Goal: Task Accomplishment & Management: Manage account settings

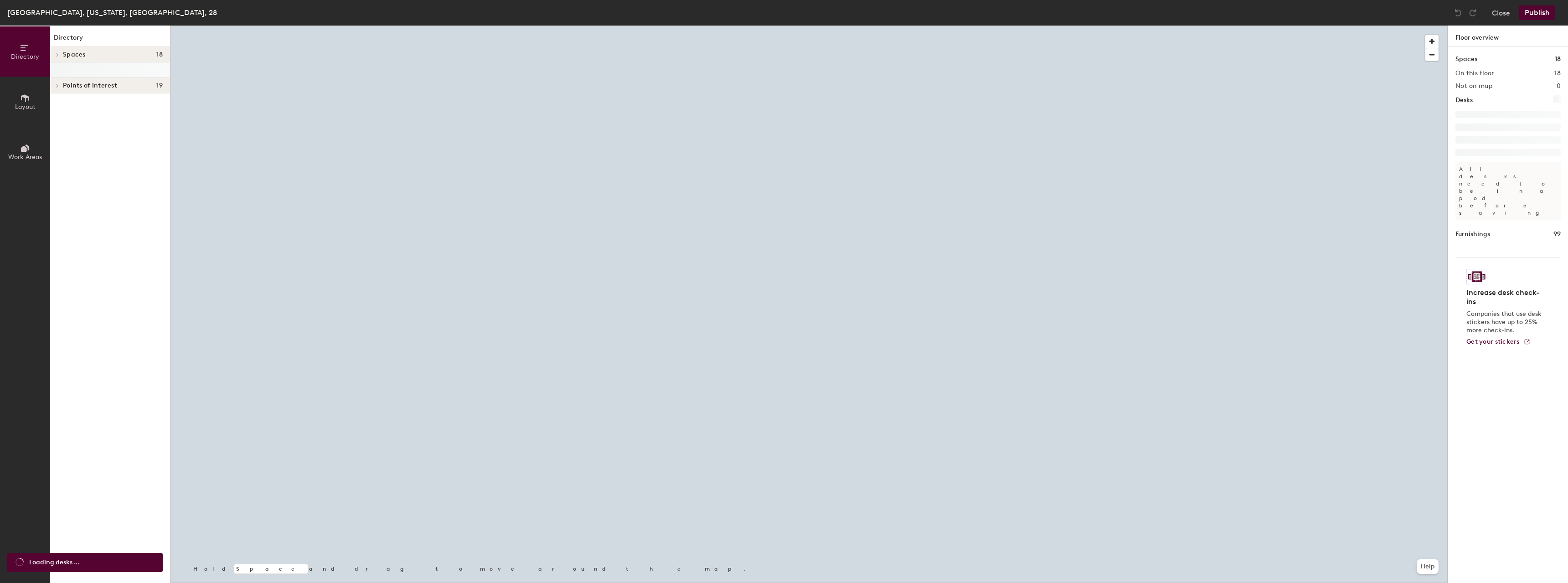
click at [32, 100] on button "Layout" at bounding box center [25, 102] width 50 height 50
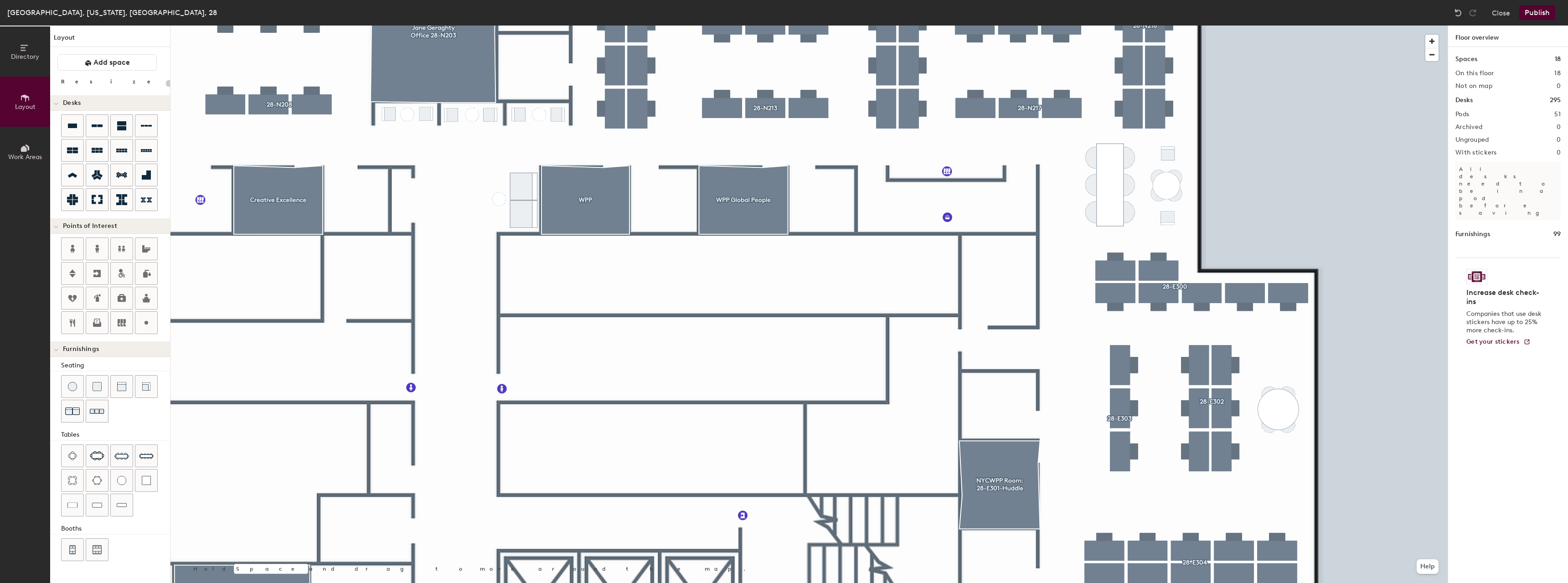
click at [1545, 13] on button "Publish" at bounding box center [1537, 13] width 36 height 15
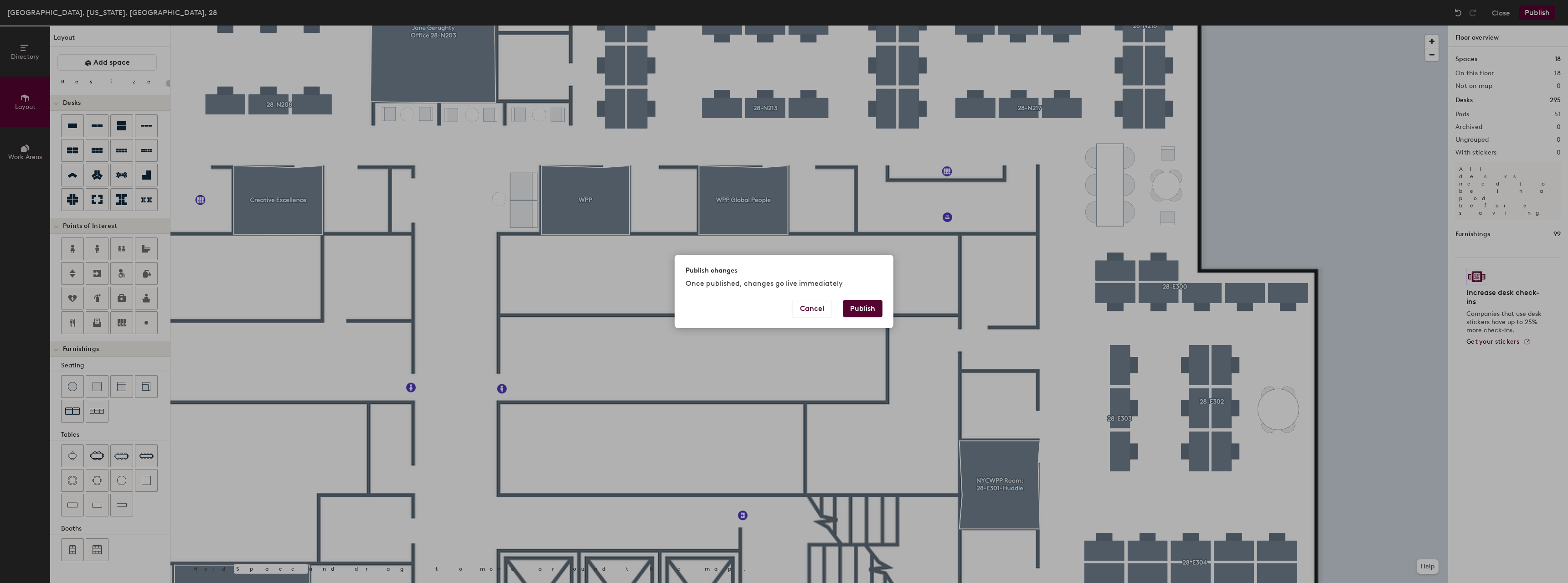
click at [873, 301] on button "Publish" at bounding box center [863, 309] width 40 height 17
type input "20"
